Goal: Information Seeking & Learning: Learn about a topic

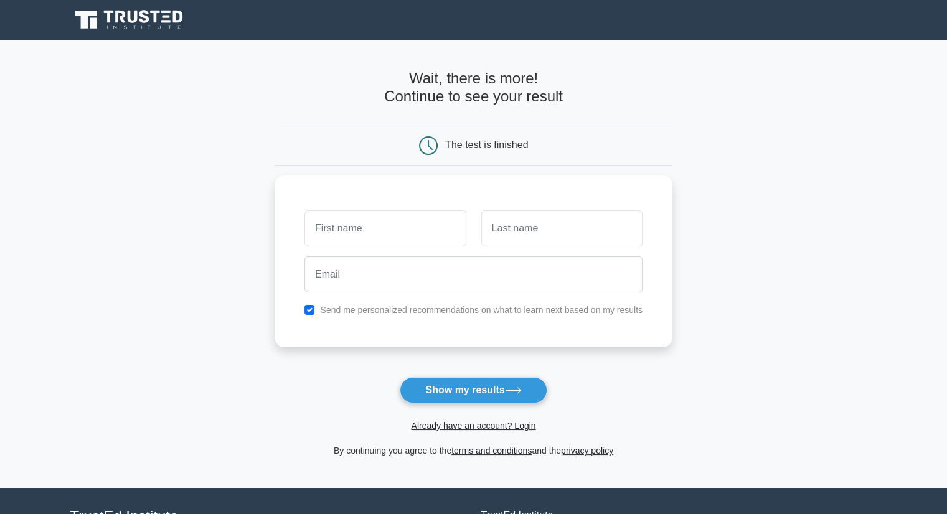
click at [115, 24] on icon at bounding box center [130, 20] width 120 height 24
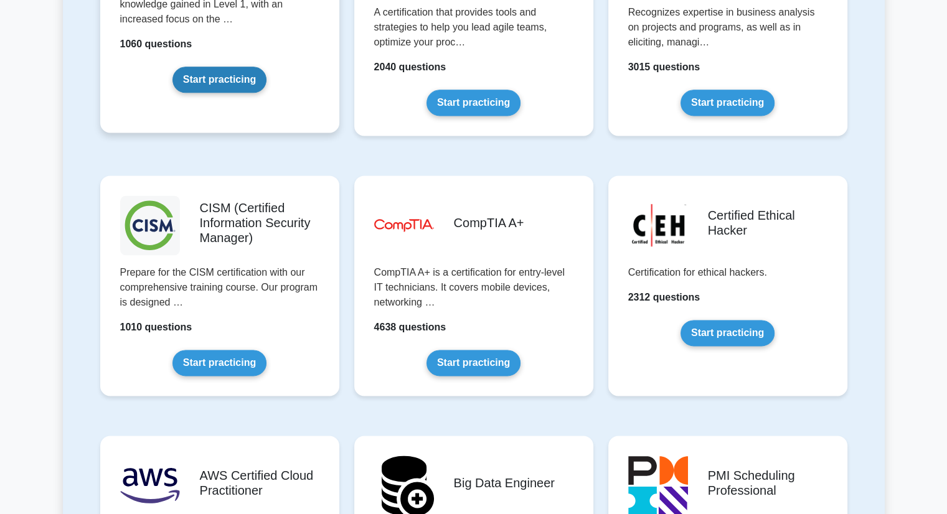
scroll to position [1670, 0]
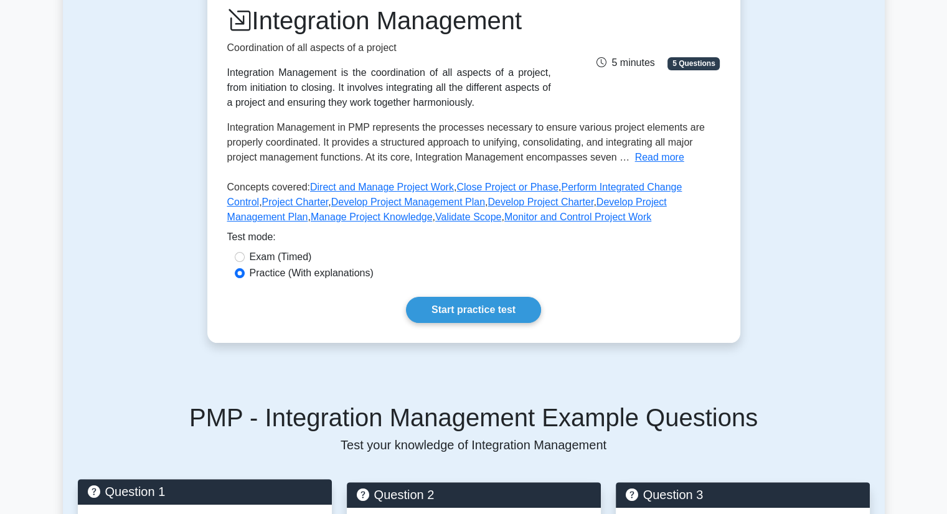
scroll to position [184, 0]
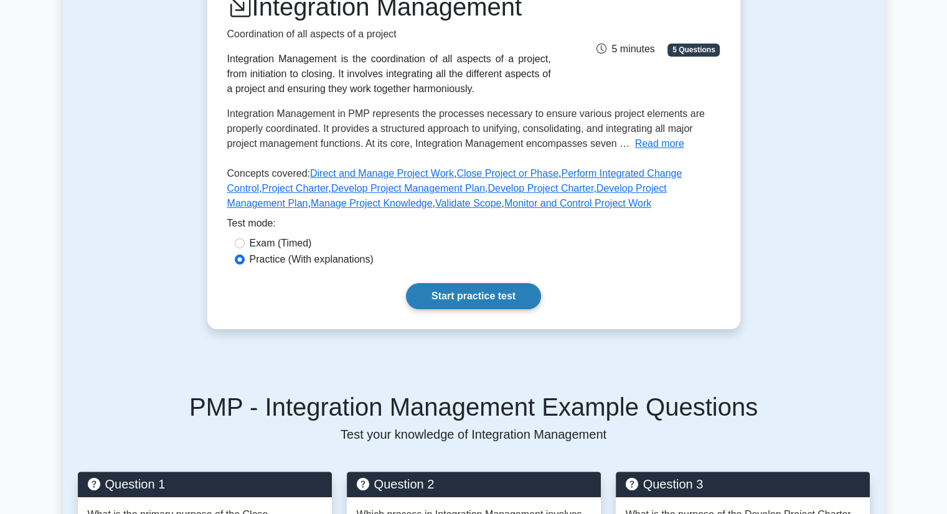
click at [503, 295] on link "Start practice test" at bounding box center [473, 296] width 135 height 26
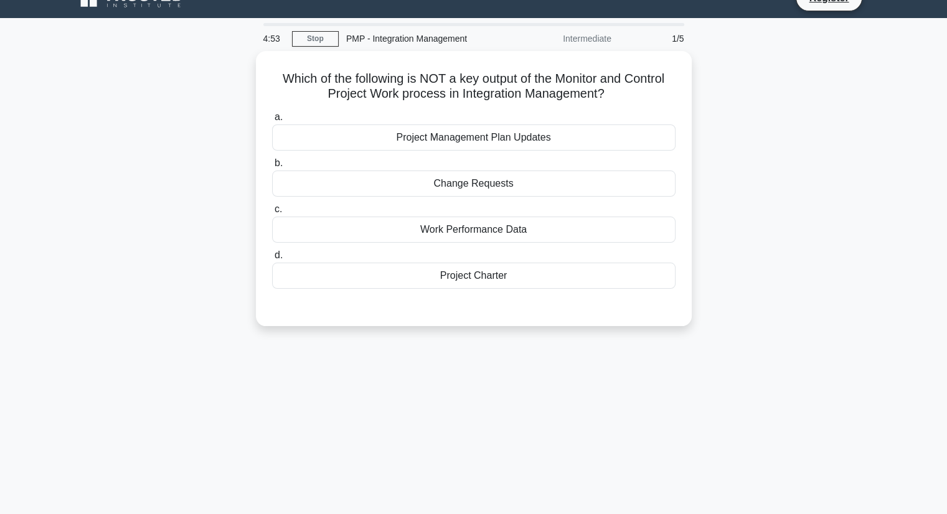
scroll to position [22, 0]
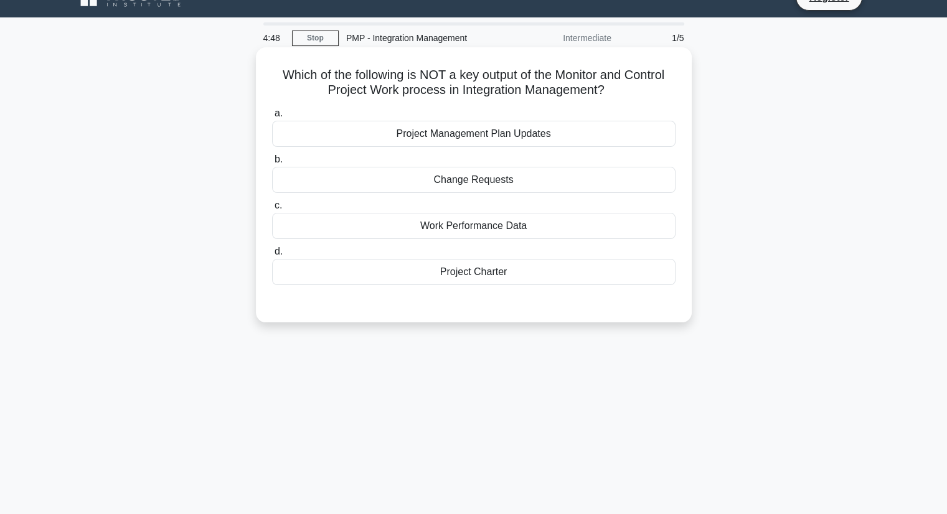
click at [525, 282] on div "Project Charter" at bounding box center [473, 272] width 403 height 26
click at [272, 256] on input "d. Project Charter" at bounding box center [272, 252] width 0 height 8
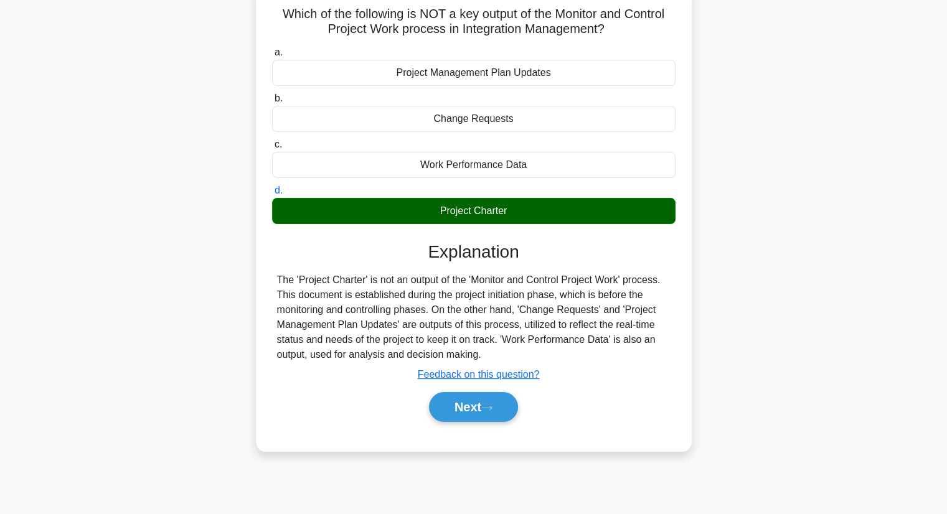
scroll to position [87, 0]
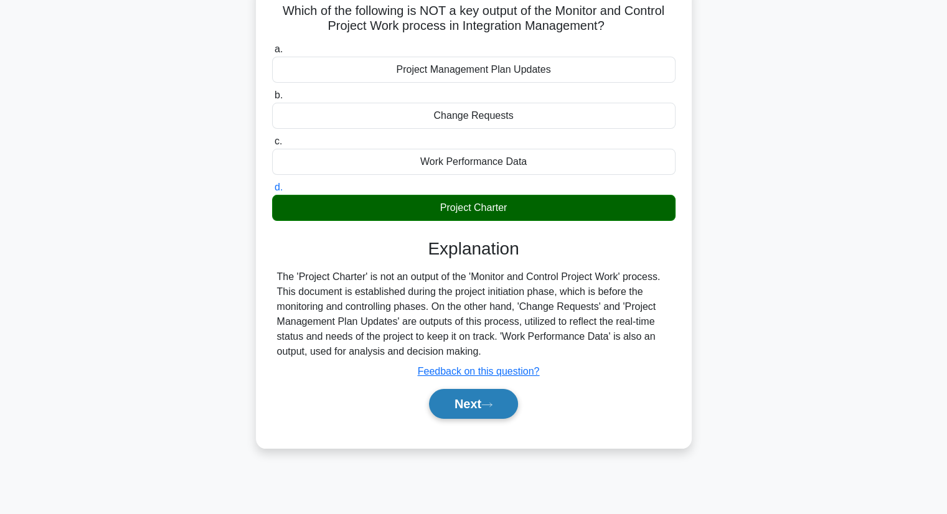
click at [488, 408] on button "Next" at bounding box center [473, 404] width 89 height 30
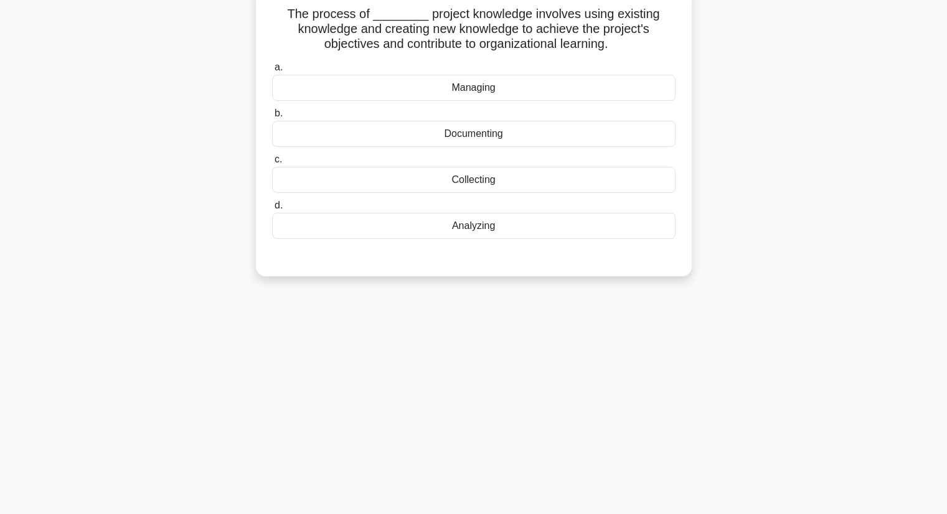
scroll to position [0, 0]
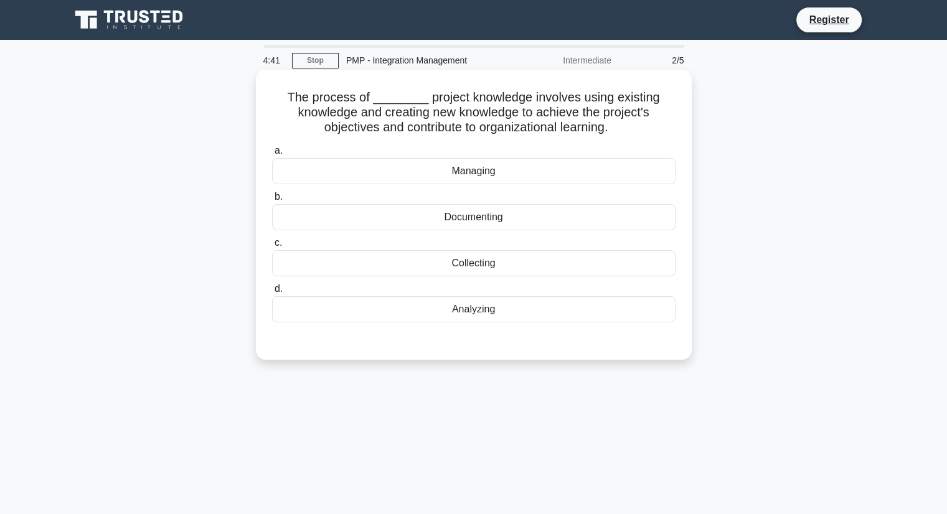
click at [496, 176] on div "Managing" at bounding box center [473, 171] width 403 height 26
click at [272, 155] on input "a. Managing" at bounding box center [272, 151] width 0 height 8
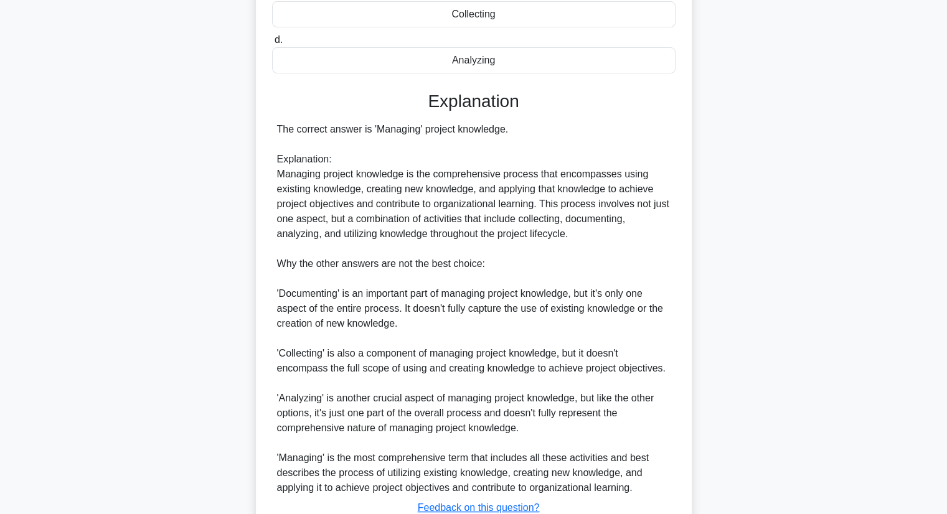
scroll to position [342, 0]
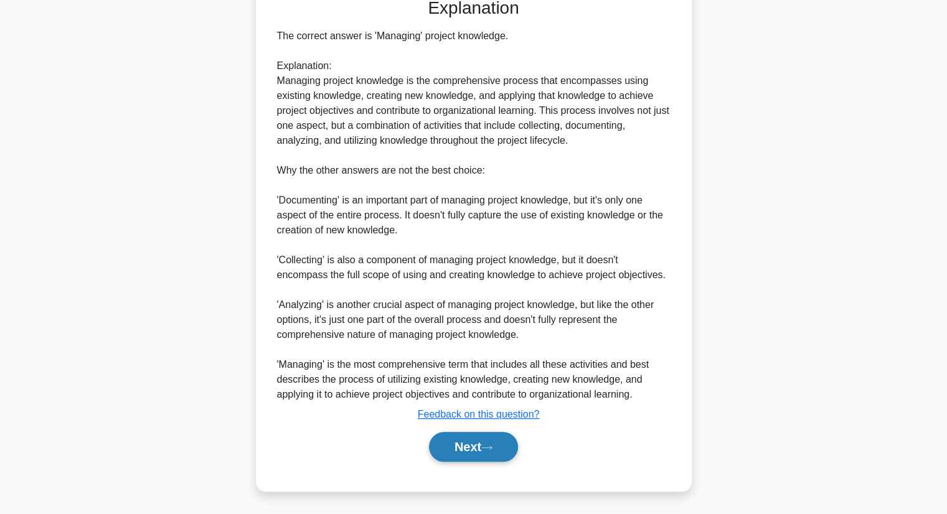
click at [478, 441] on button "Next" at bounding box center [473, 447] width 89 height 30
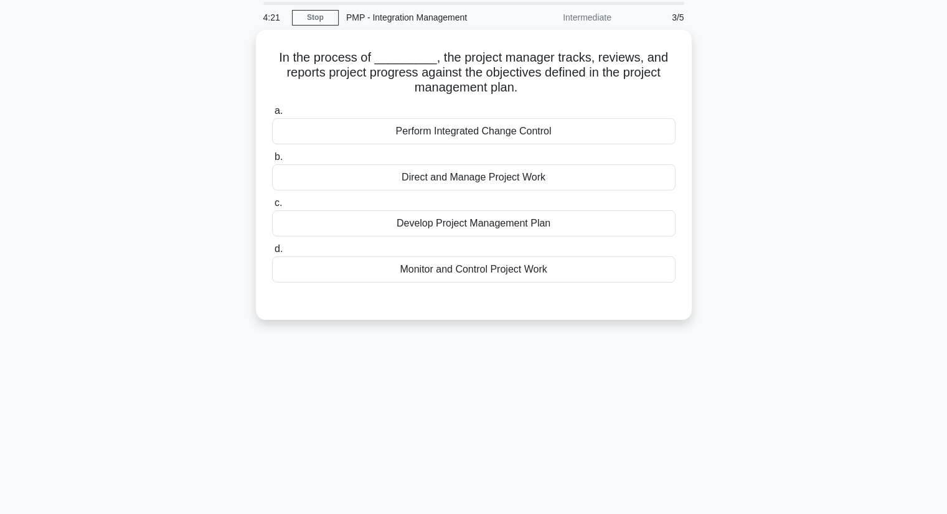
scroll to position [44, 0]
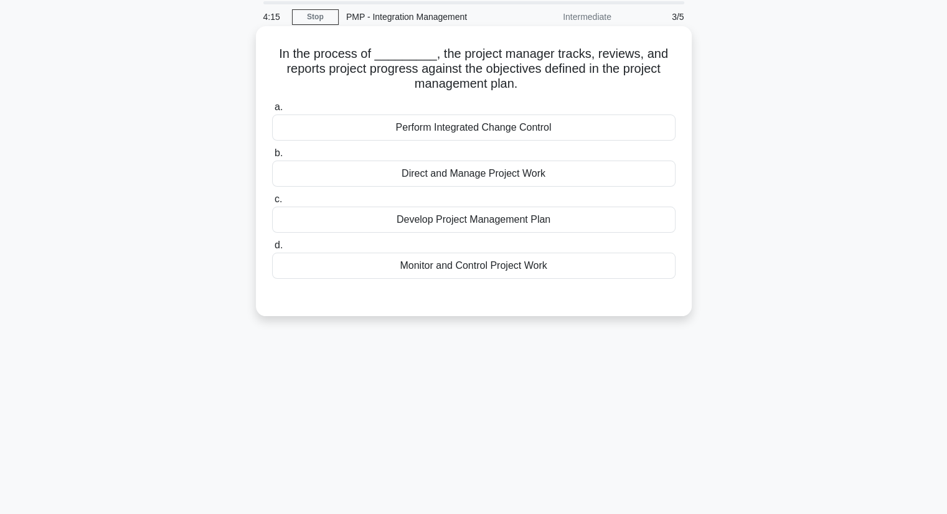
click at [483, 169] on div "Direct and Manage Project Work" at bounding box center [473, 174] width 403 height 26
click at [272, 158] on input "b. Direct and Manage Project Work" at bounding box center [272, 153] width 0 height 8
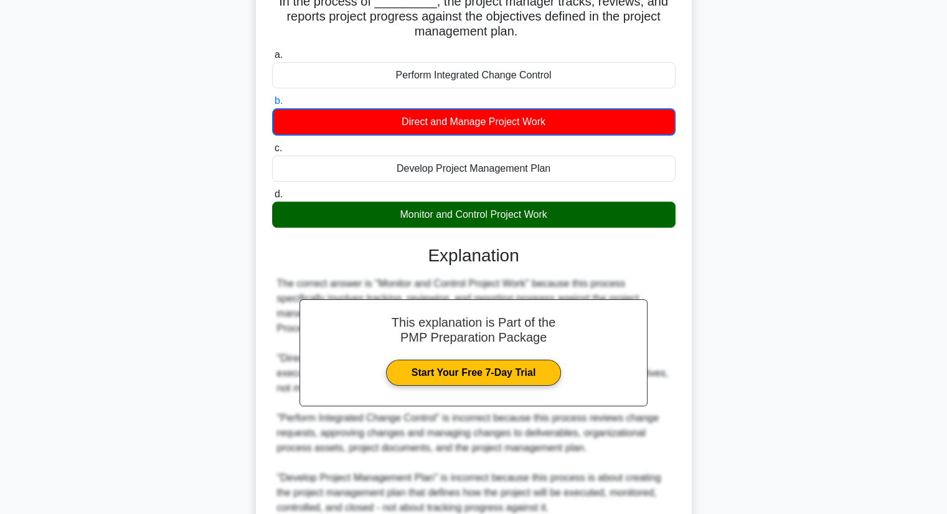
scroll to position [209, 0]
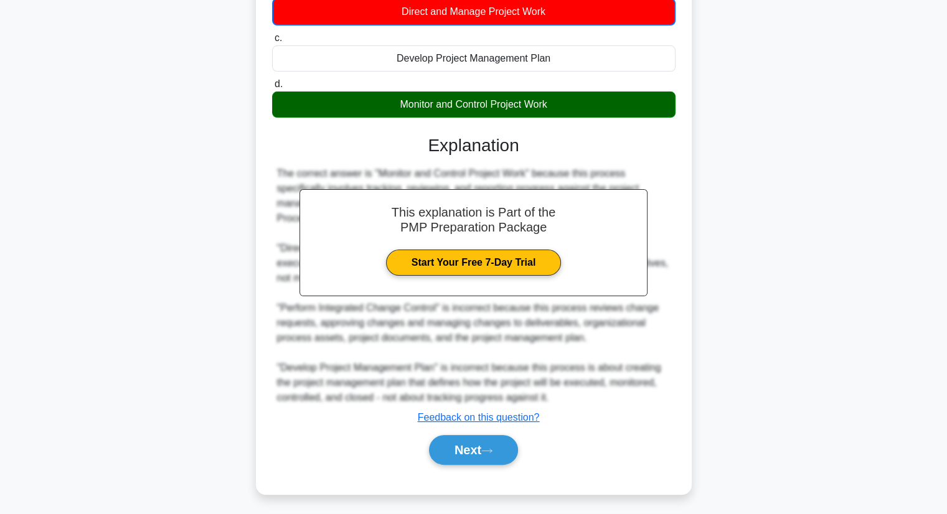
click at [733, 400] on div "In the process of _________, the project manager tracks, reviews, and reports p…" at bounding box center [474, 187] width 822 height 646
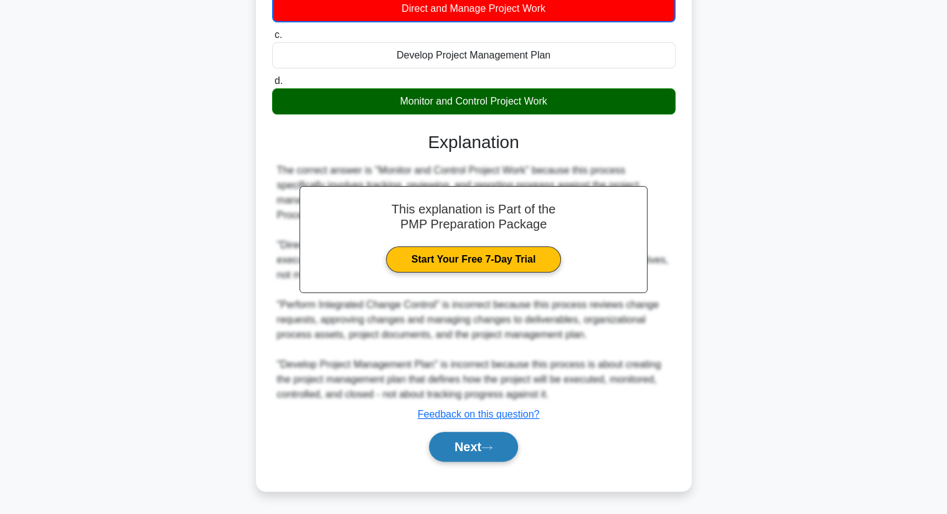
click at [492, 445] on icon at bounding box center [486, 448] width 11 height 7
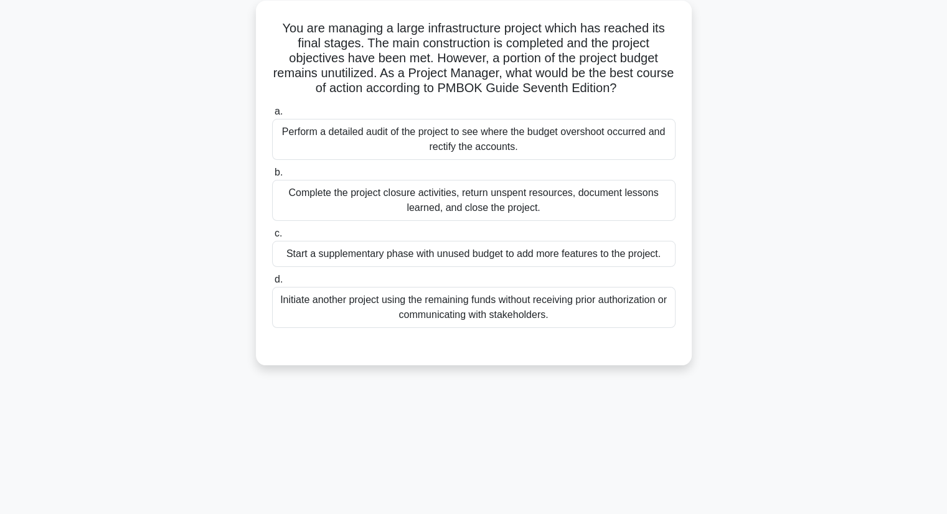
scroll to position [70, 0]
click at [598, 210] on div "Complete the project closure activities, return unspent resources, document les…" at bounding box center [473, 199] width 403 height 41
click at [272, 176] on input "b. Complete the project closure activities, return unspent resources, document …" at bounding box center [272, 172] width 0 height 8
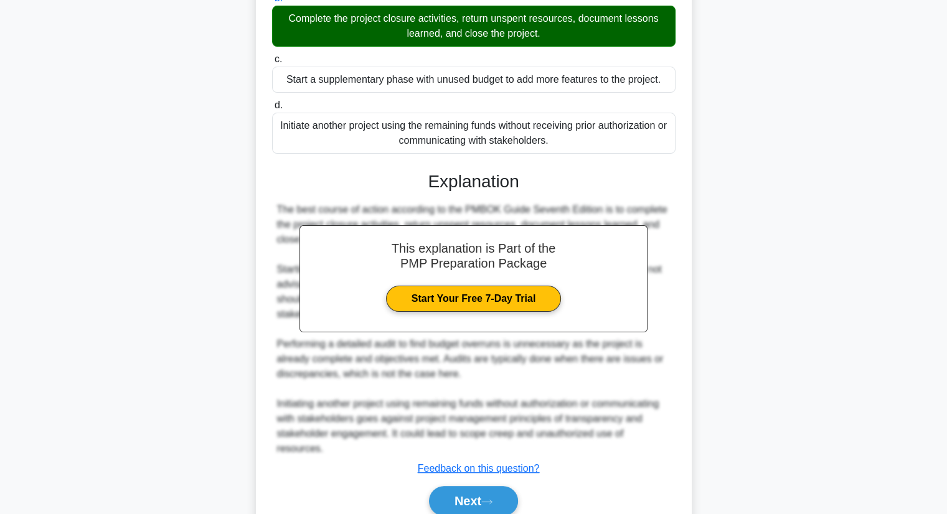
scroll to position [268, 0]
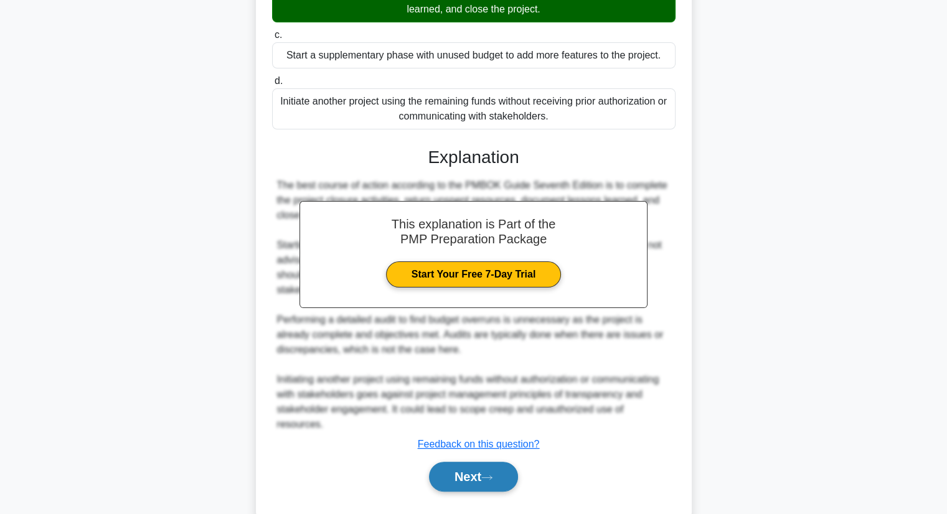
click at [484, 462] on button "Next" at bounding box center [473, 477] width 89 height 30
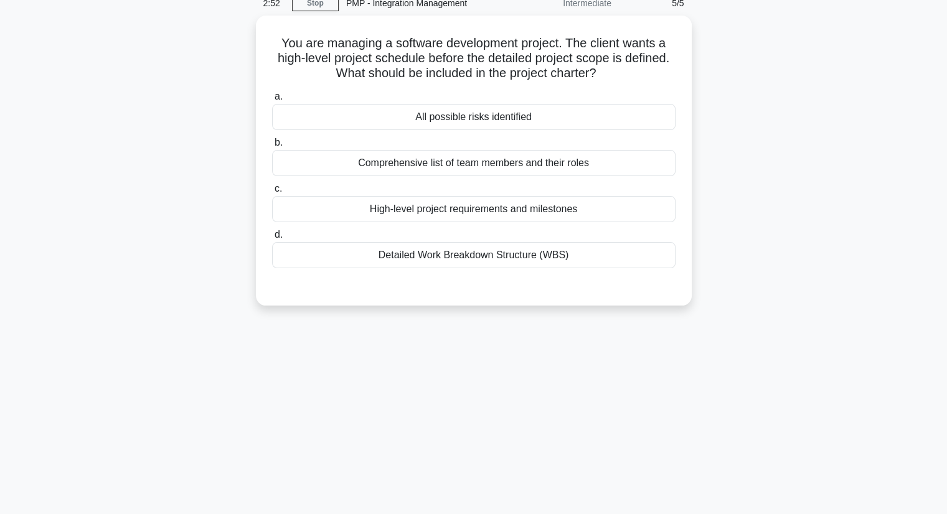
scroll to position [72, 0]
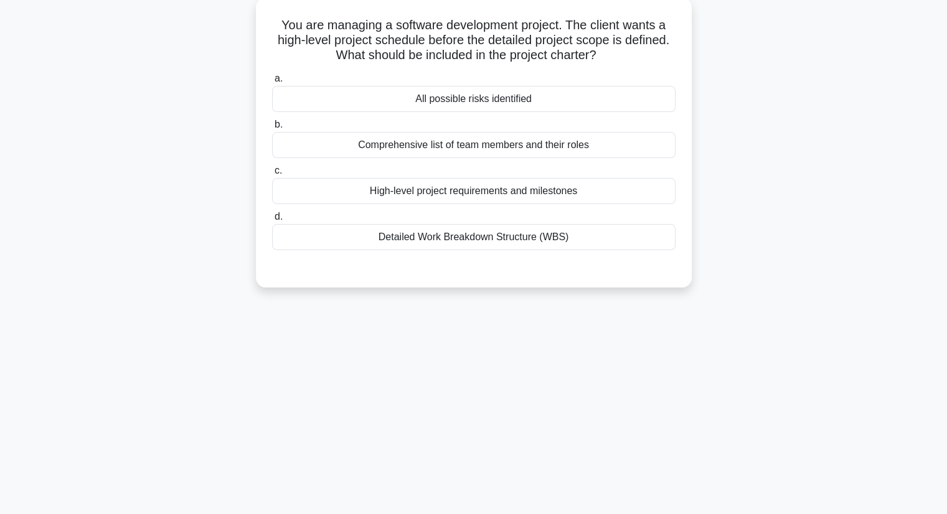
click at [582, 200] on div "High-level project requirements and milestones" at bounding box center [473, 191] width 403 height 26
click at [272, 175] on input "c. High-level project requirements and milestones" at bounding box center [272, 171] width 0 height 8
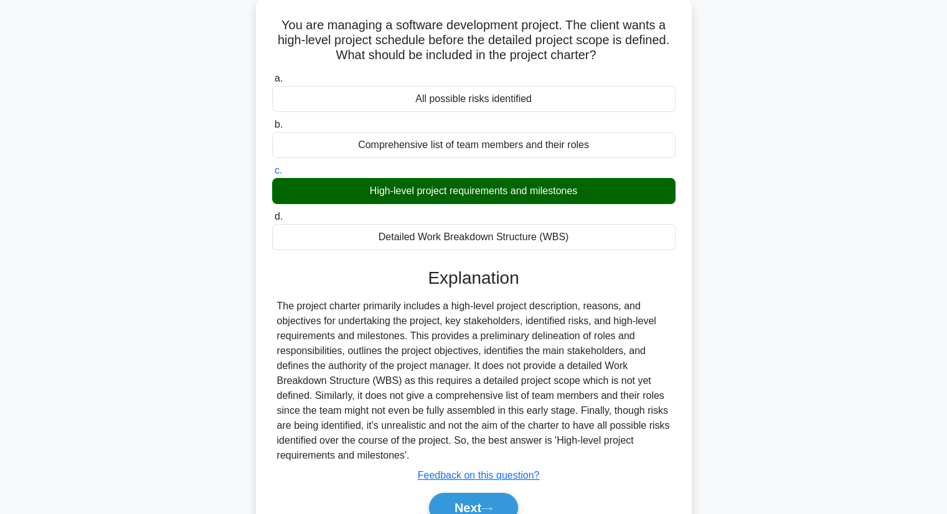
scroll to position [159, 0]
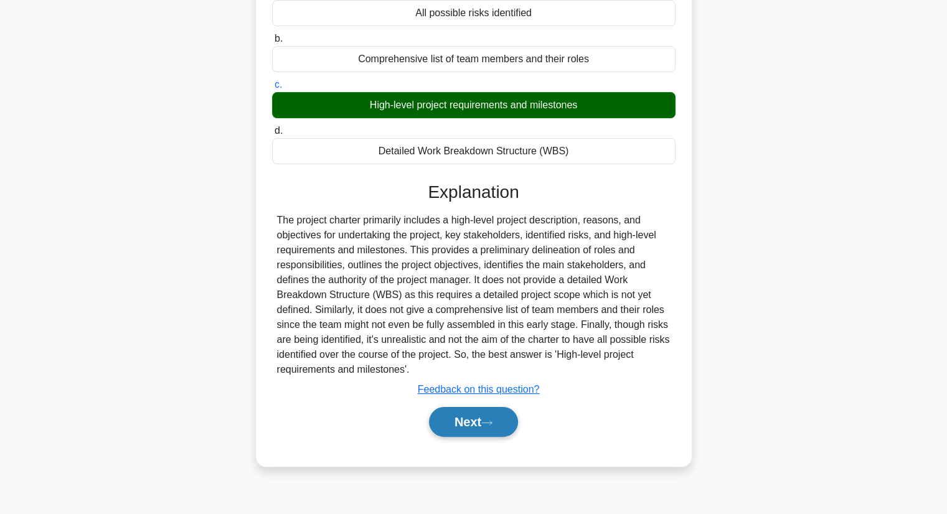
click at [484, 426] on button "Next" at bounding box center [473, 422] width 89 height 30
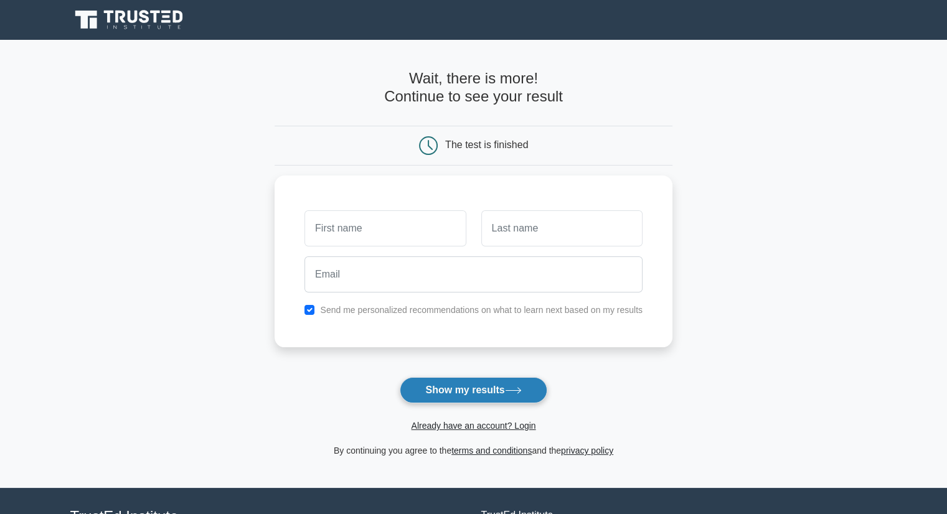
click at [520, 393] on icon at bounding box center [513, 390] width 17 height 7
click at [220, 295] on main "Wait, there is more! Continue to see your result The test is finished and the" at bounding box center [473, 264] width 947 height 448
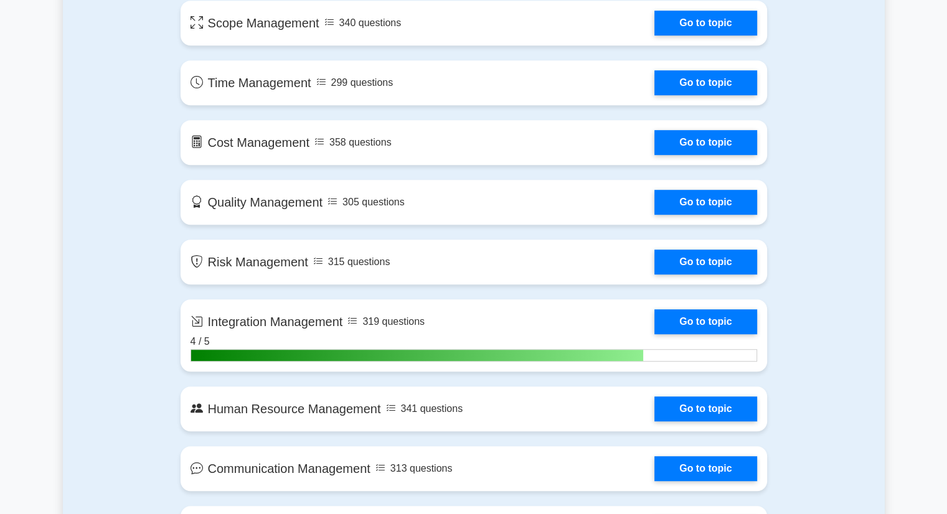
scroll to position [735, 0]
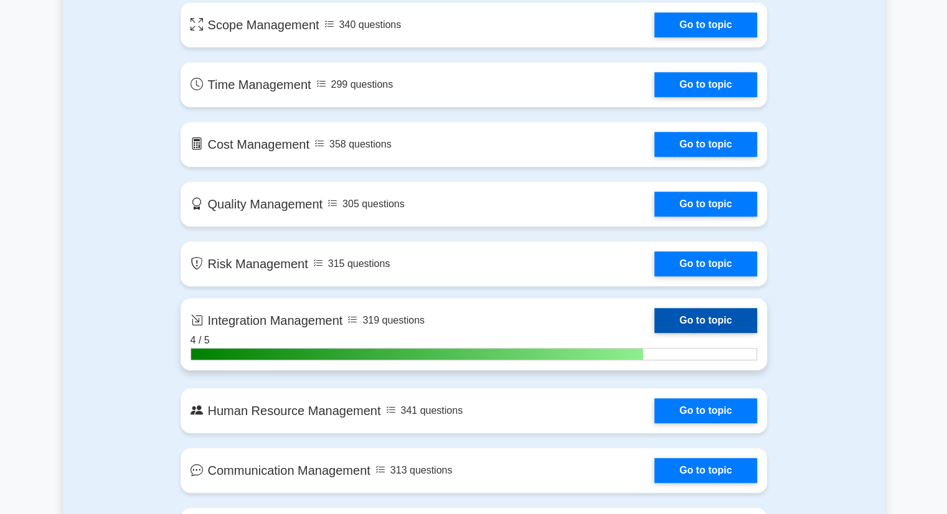
click at [695, 322] on link "Go to topic" at bounding box center [705, 320] width 102 height 25
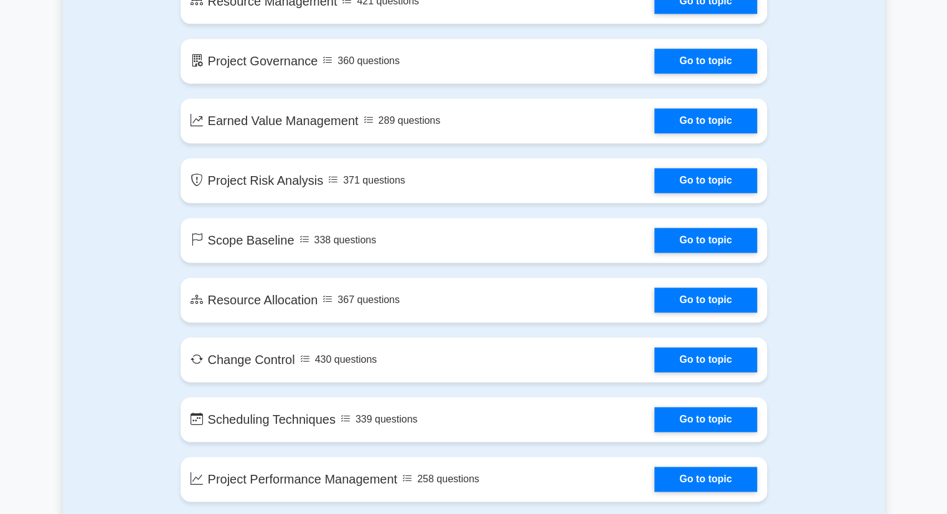
scroll to position [1743, 0]
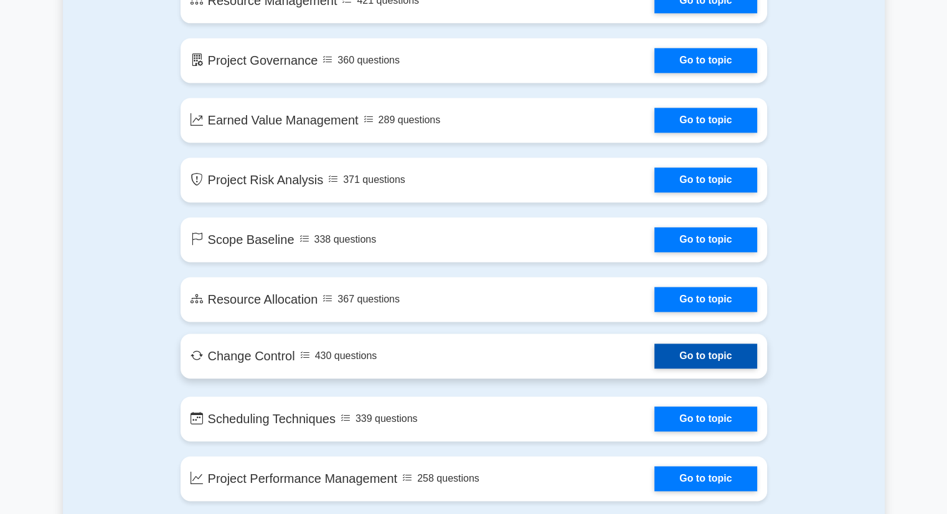
click at [697, 358] on link "Go to topic" at bounding box center [705, 356] width 102 height 25
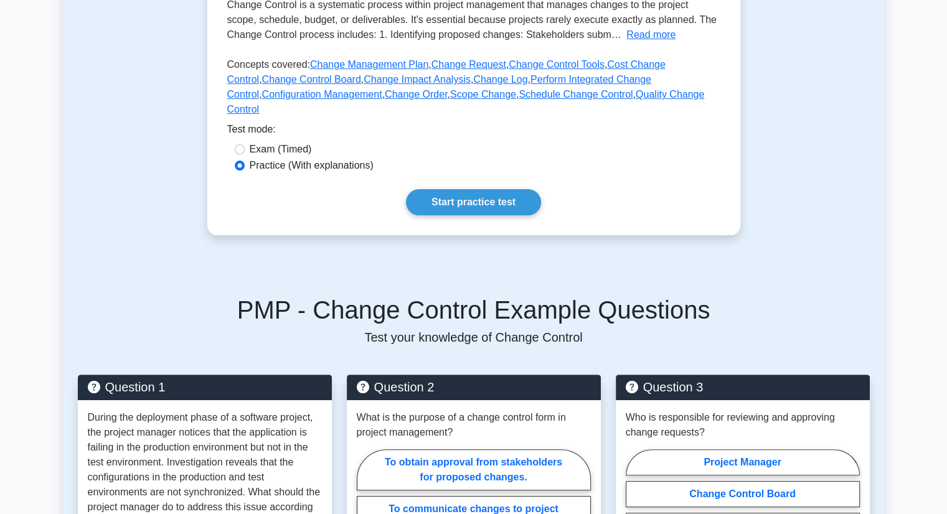
scroll to position [304, 0]
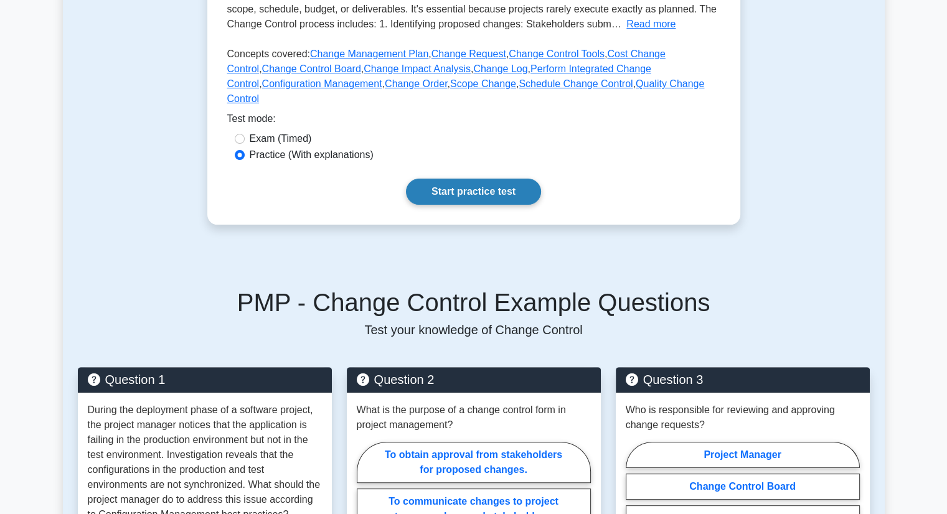
click at [488, 179] on link "Start practice test" at bounding box center [473, 192] width 135 height 26
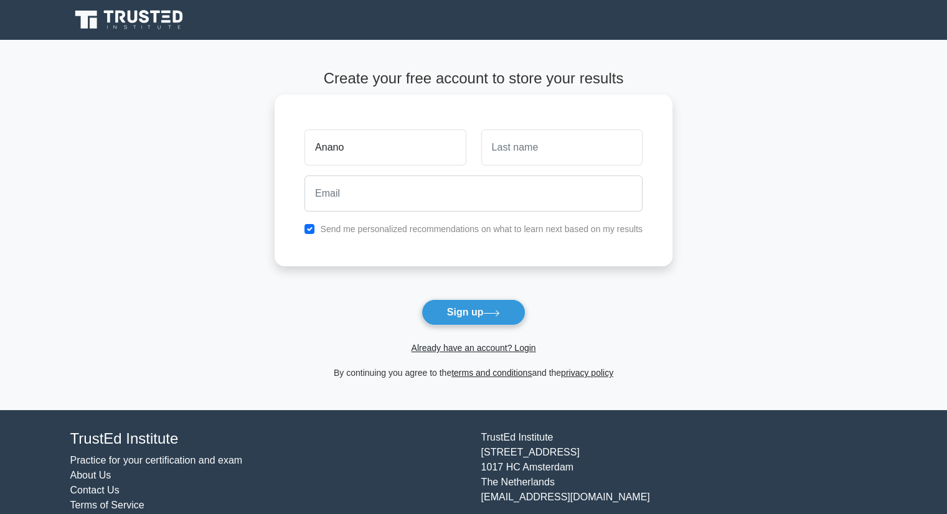
type input "Anano"
click at [536, 153] on input "text" at bounding box center [561, 148] width 161 height 36
type input "Ejibia"
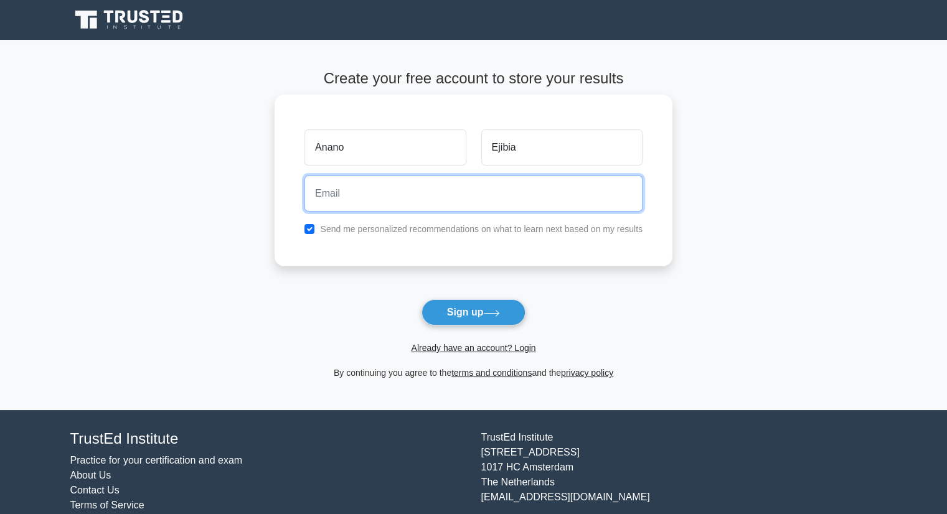
click at [468, 191] on input "email" at bounding box center [473, 194] width 338 height 36
type input "a.ejibia@smartsoft.ge"
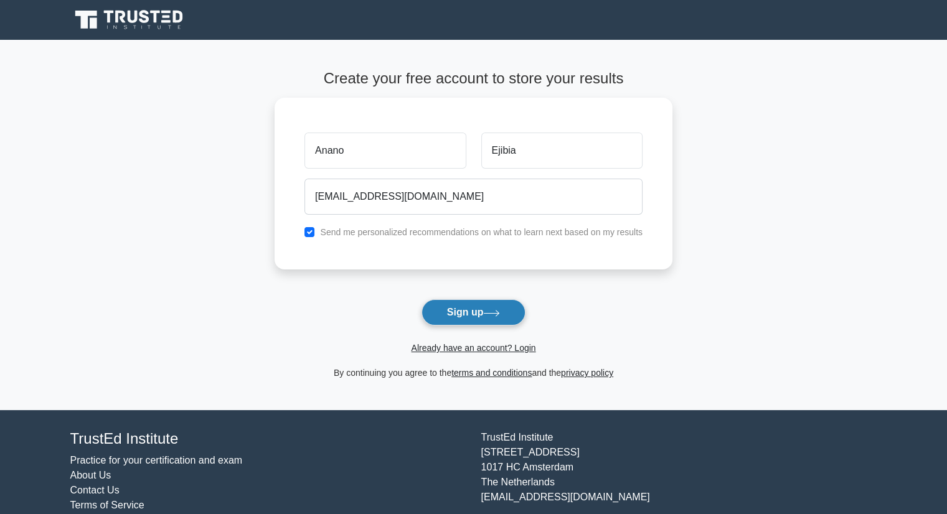
click at [471, 311] on button "Sign up" at bounding box center [474, 312] width 105 height 26
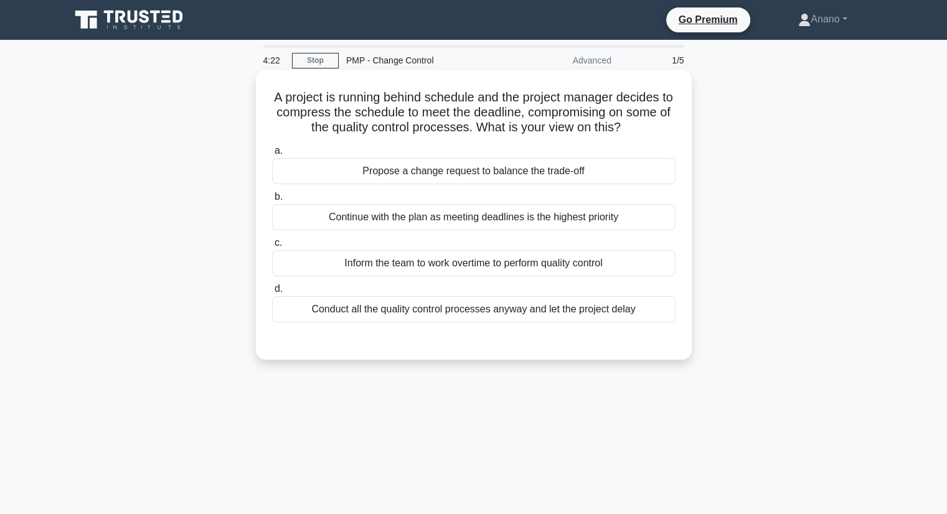
click at [323, 328] on div "a. Propose a change request to balance the trade-off b. Continue with the plan …" at bounding box center [474, 243] width 406 height 204
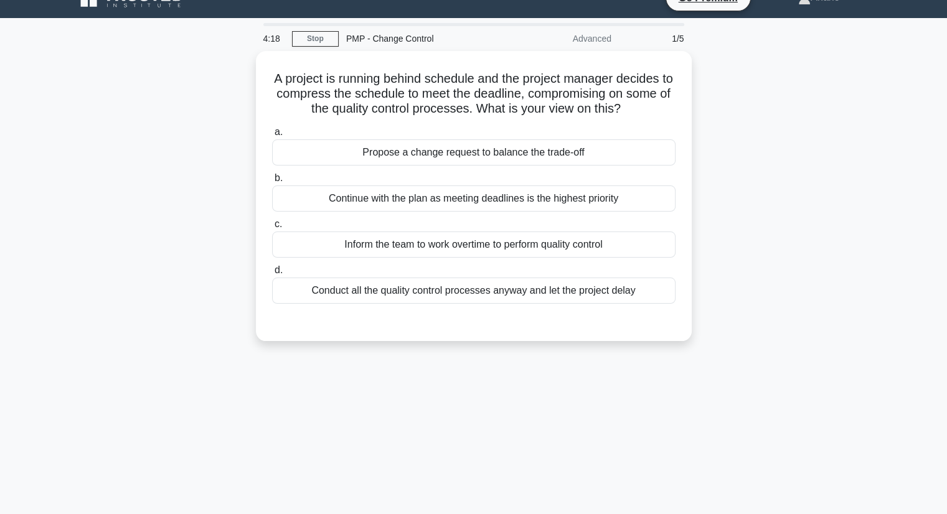
scroll to position [22, 0]
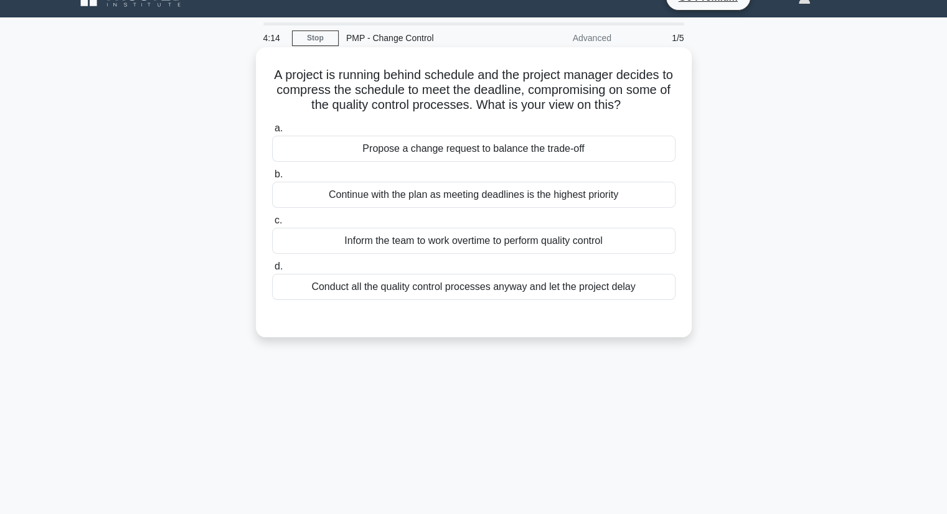
click at [607, 143] on div "Propose a change request to balance the trade-off" at bounding box center [473, 149] width 403 height 26
click at [272, 133] on input "a. Propose a change request to balance the trade-off" at bounding box center [272, 129] width 0 height 8
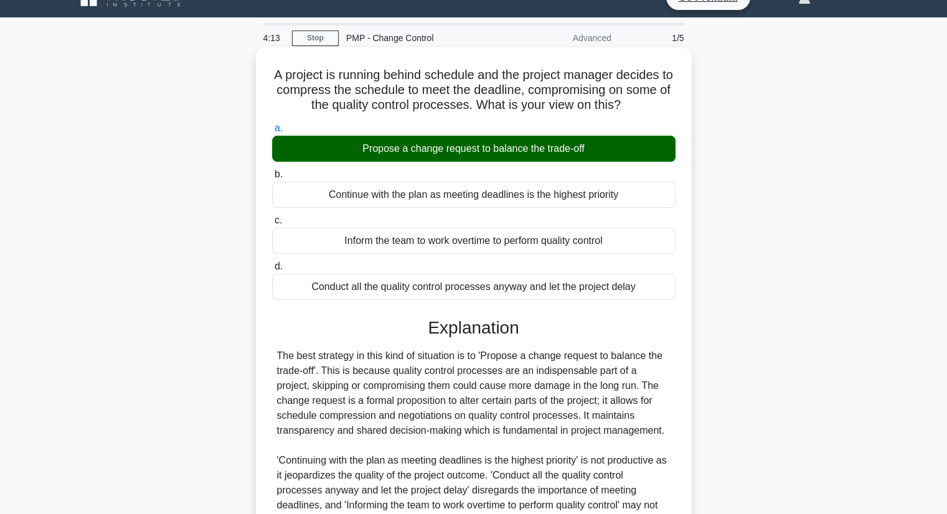
scroll to position [159, 0]
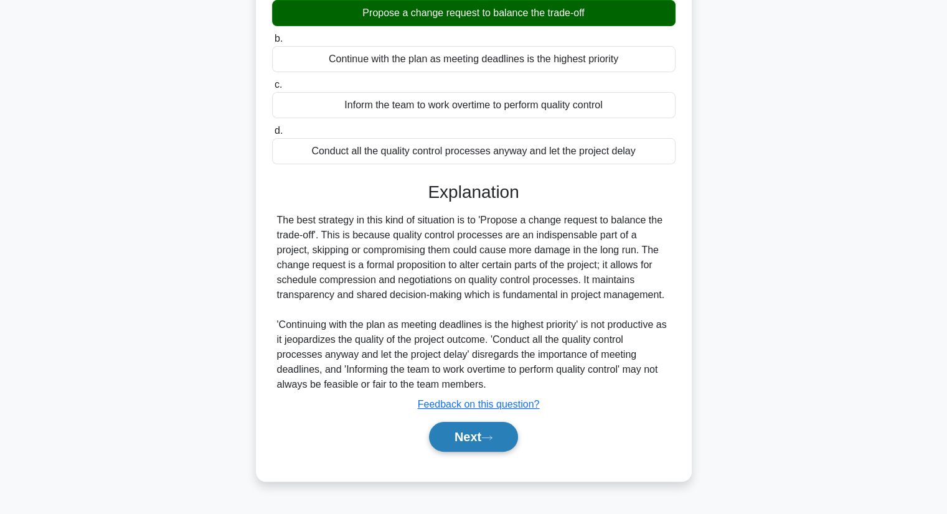
click at [506, 434] on button "Next" at bounding box center [473, 437] width 89 height 30
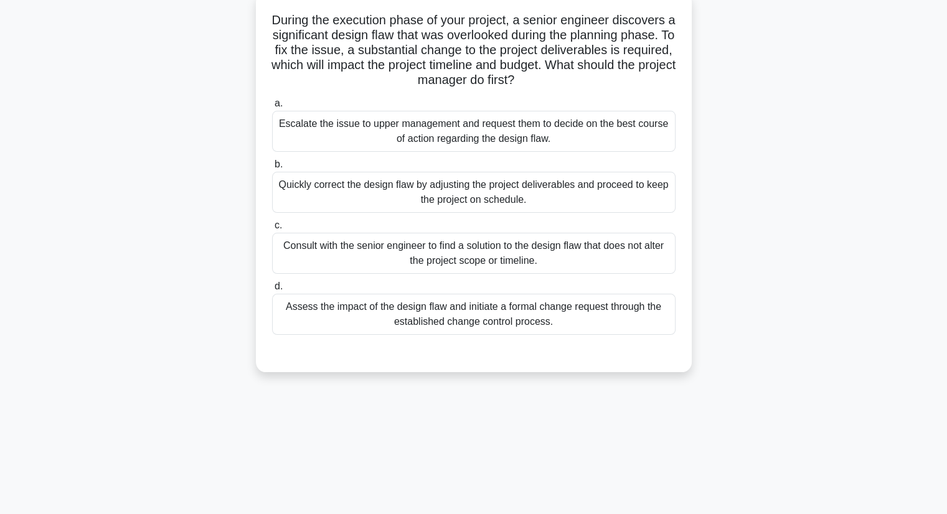
scroll to position [77, 0]
click at [640, 324] on div "Assess the impact of the design flaw and initiate a formal change request throu…" at bounding box center [473, 315] width 403 height 41
click at [272, 291] on input "d. Assess the impact of the design flaw and initiate a formal change request th…" at bounding box center [272, 287] width 0 height 8
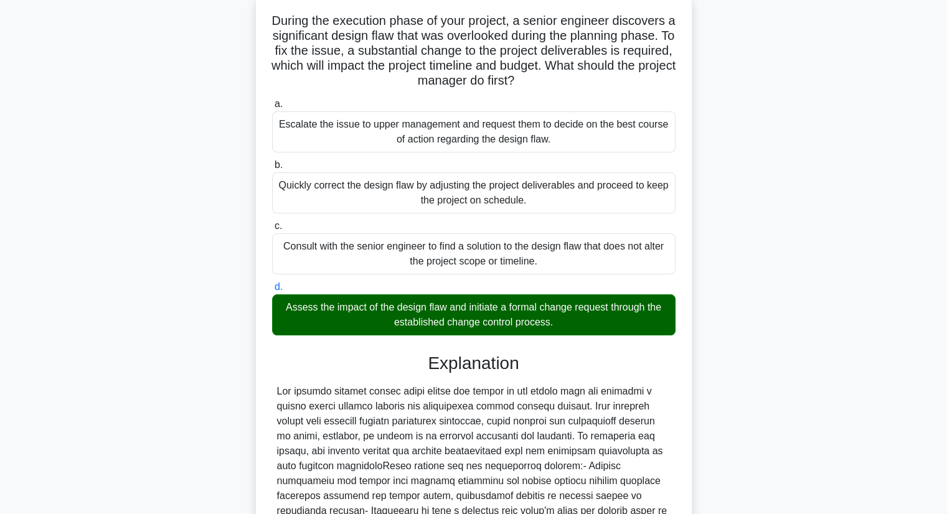
scroll to position [253, 0]
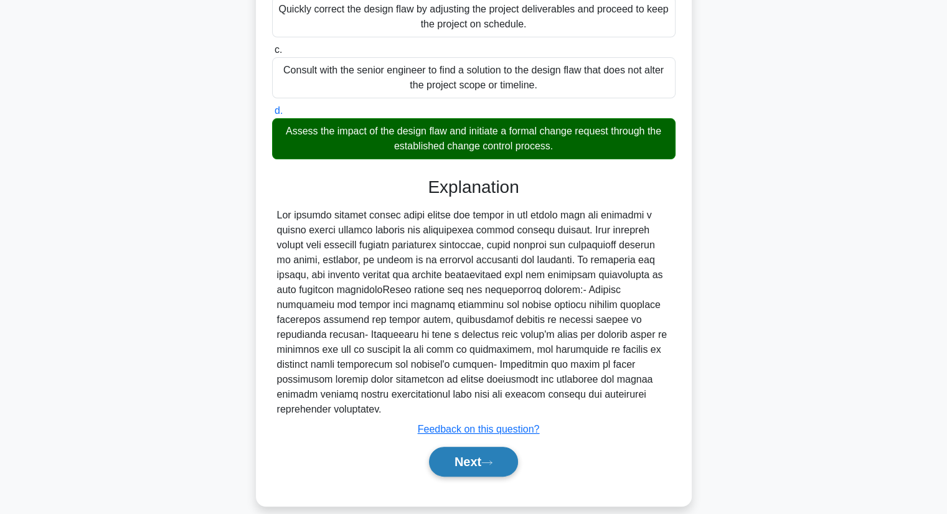
click at [497, 452] on button "Next" at bounding box center [473, 462] width 89 height 30
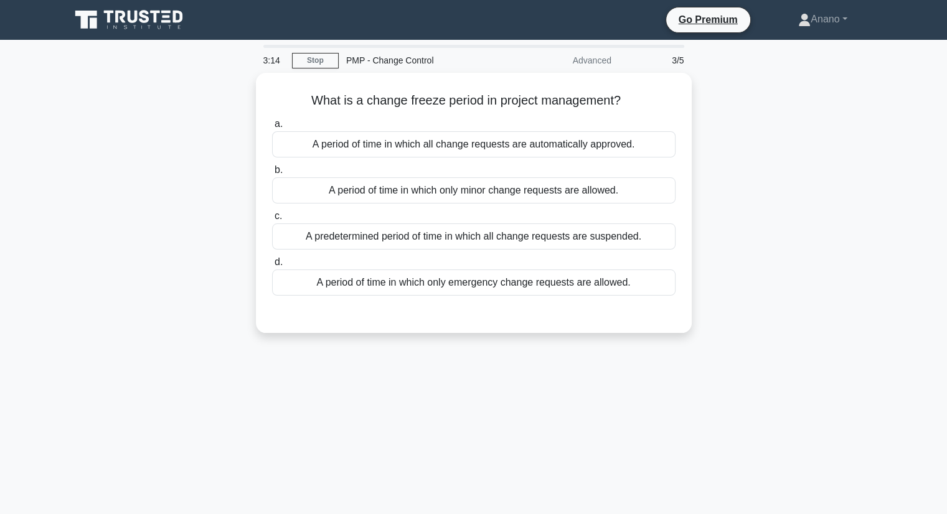
scroll to position [0, 0]
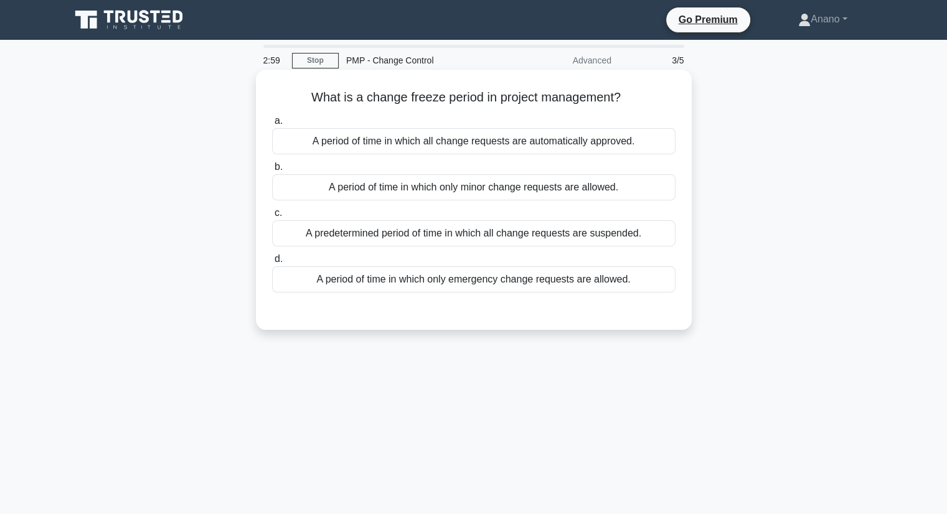
click at [534, 278] on div "A period of time in which only emergency change requests are allowed." at bounding box center [473, 279] width 403 height 26
click at [272, 263] on input "d. A period of time in which only emergency change requests are allowed." at bounding box center [272, 259] width 0 height 8
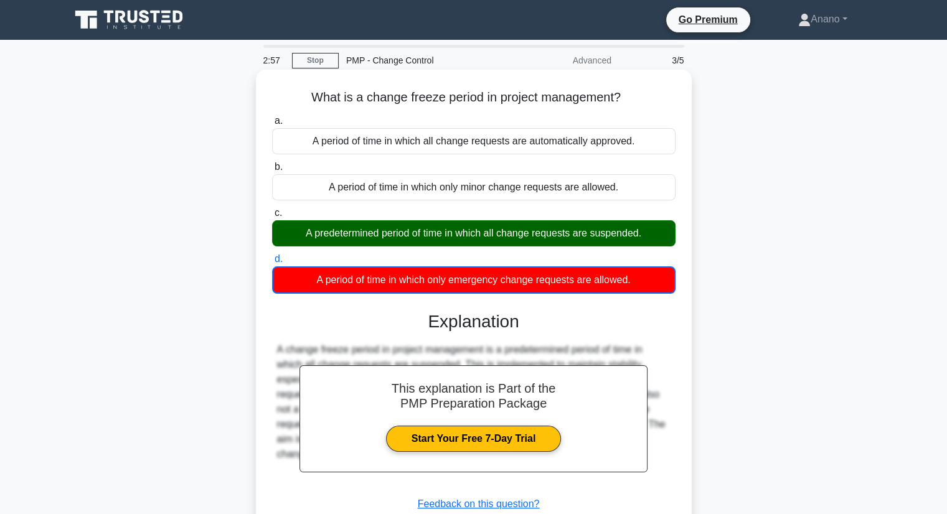
scroll to position [159, 0]
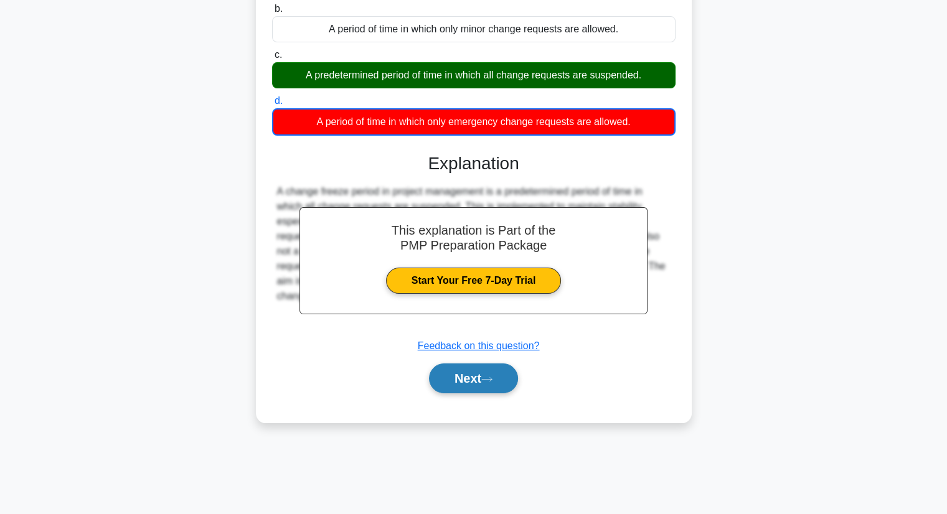
click at [492, 372] on button "Next" at bounding box center [473, 379] width 89 height 30
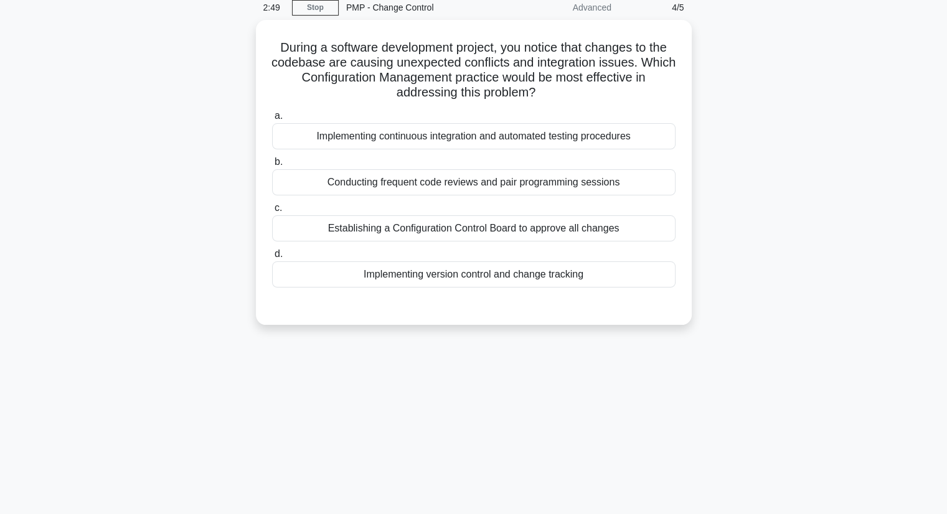
scroll to position [54, 0]
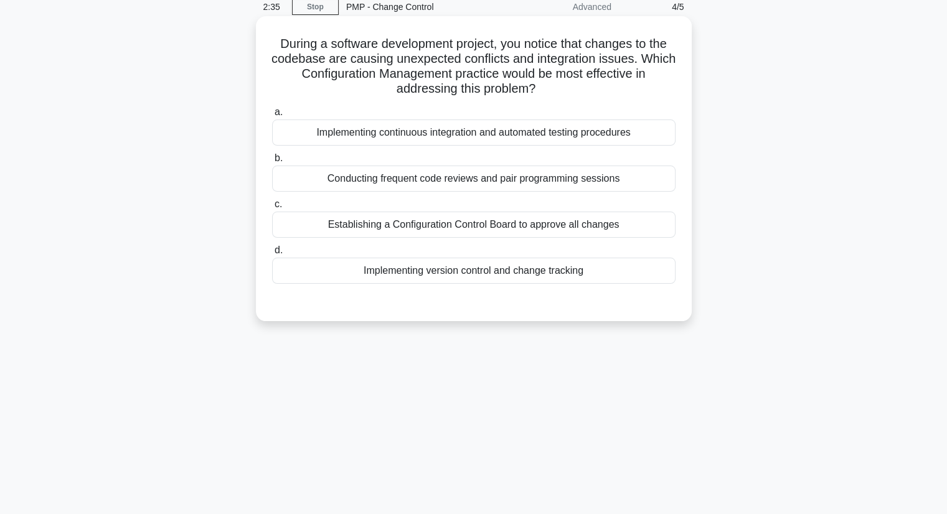
click at [527, 176] on div "Conducting frequent code reviews and pair programming sessions" at bounding box center [473, 179] width 403 height 26
click at [272, 163] on input "b. Conducting frequent code reviews and pair programming sessions" at bounding box center [272, 158] width 0 height 8
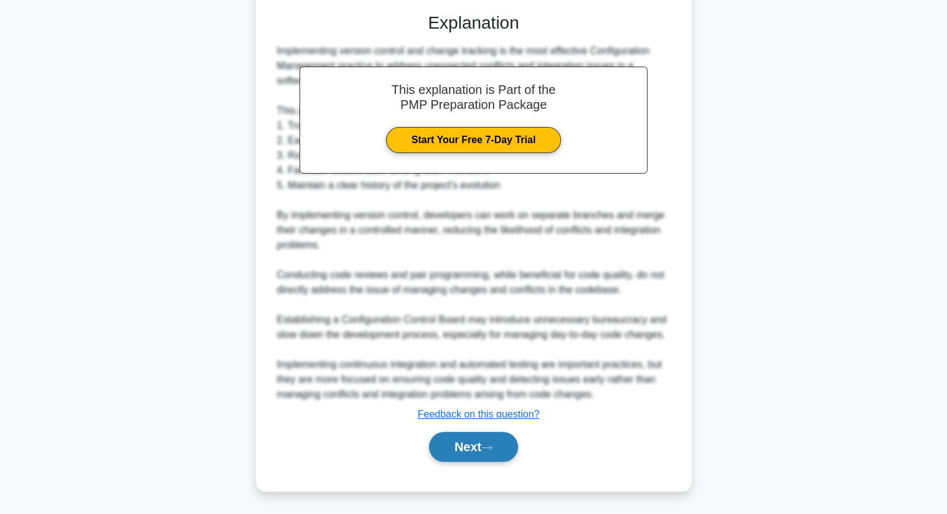
scroll to position [343, 0]
click at [483, 436] on button "Next" at bounding box center [473, 448] width 89 height 30
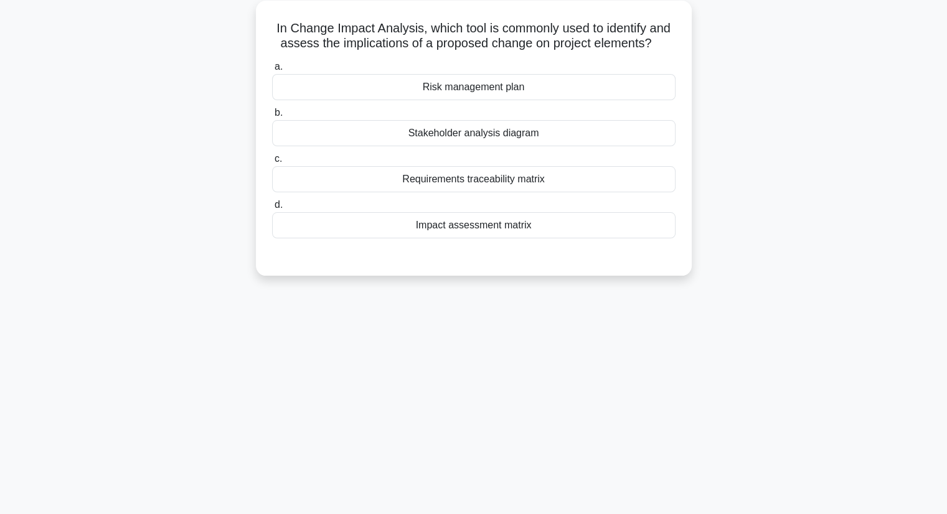
scroll to position [73, 0]
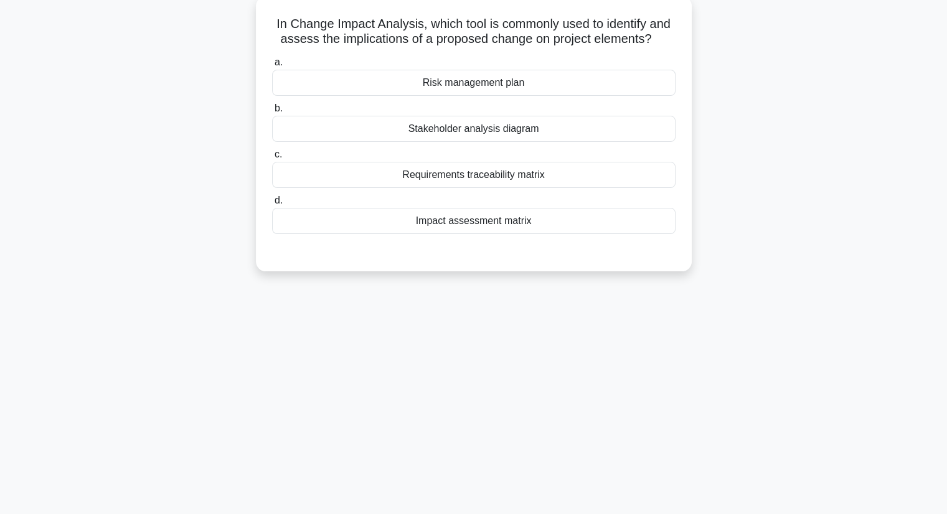
click at [512, 218] on div "Impact assessment matrix" at bounding box center [473, 221] width 403 height 26
click at [272, 205] on input "d. Impact assessment matrix" at bounding box center [272, 201] width 0 height 8
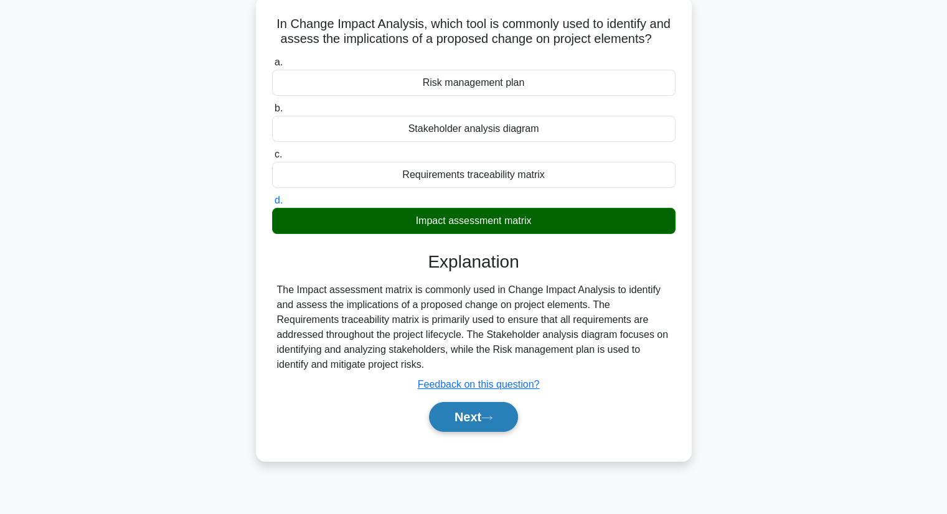
click at [470, 427] on button "Next" at bounding box center [473, 417] width 89 height 30
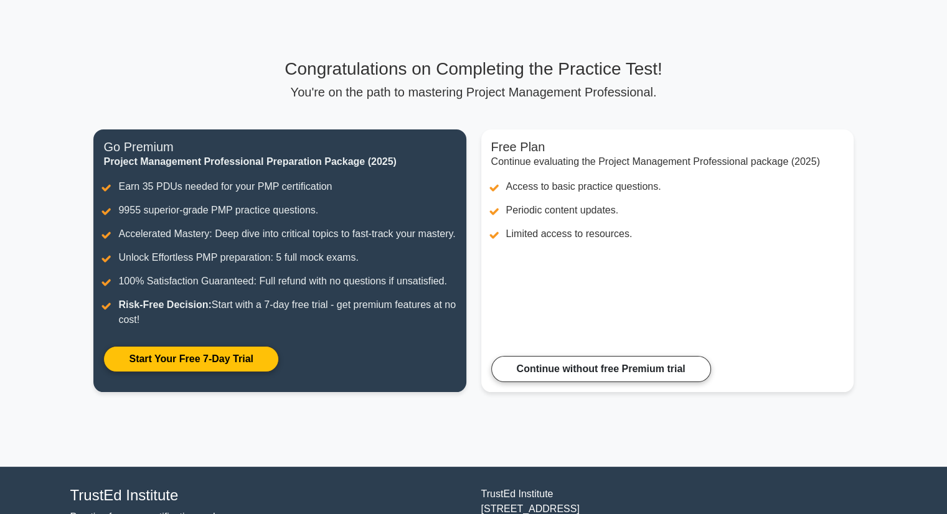
scroll to position [40, 0]
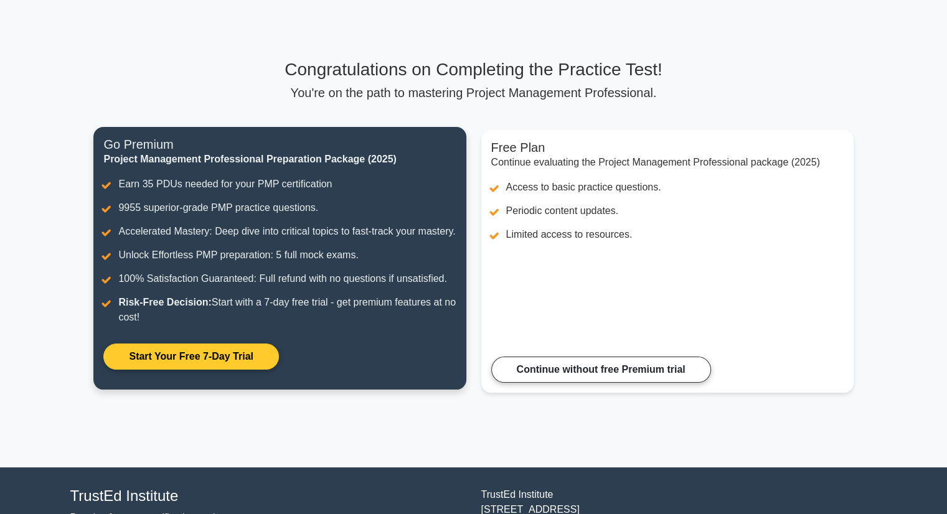
click at [253, 370] on link "Start Your Free 7-Day Trial" at bounding box center [190, 357] width 175 height 26
